Goal: Find specific page/section: Find specific page/section

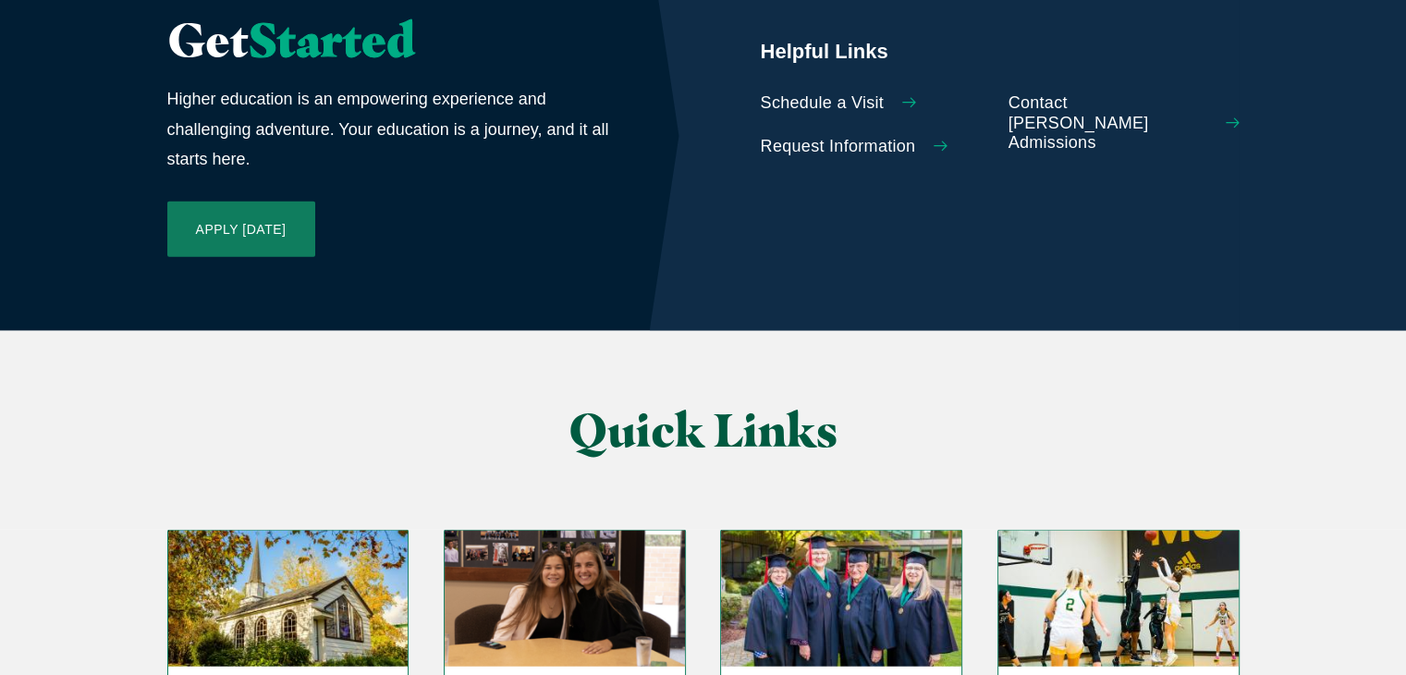
scroll to position [4317, 0]
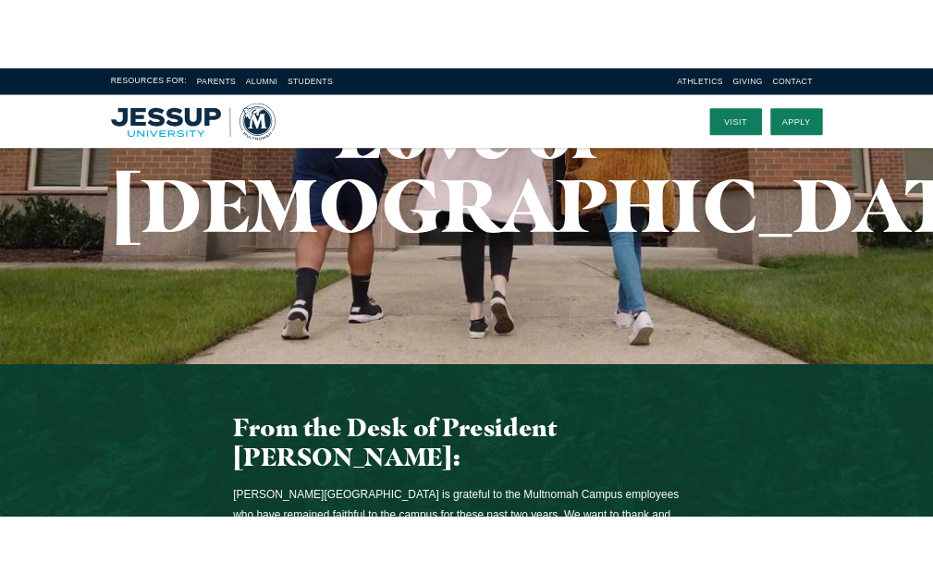
scroll to position [413, 0]
